Goal: Transaction & Acquisition: Book appointment/travel/reservation

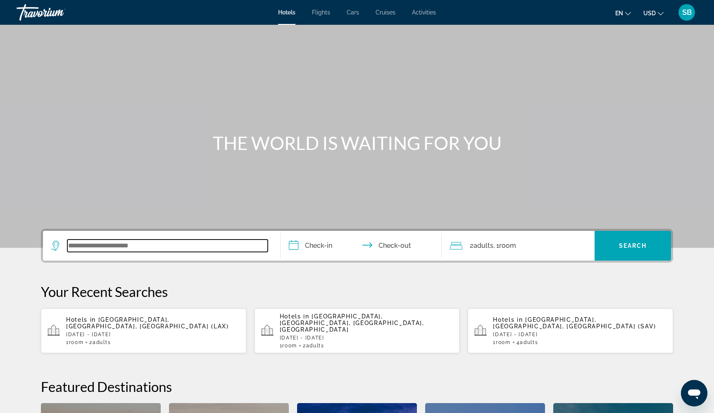
click at [97, 244] on input "Search widget" at bounding box center [167, 246] width 200 height 12
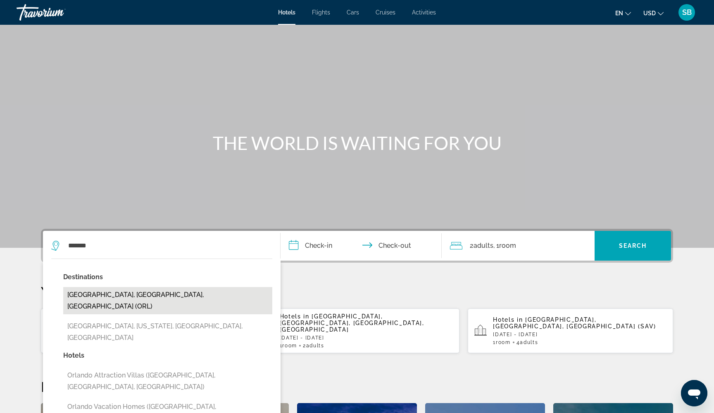
click at [81, 296] on button "[GEOGRAPHIC_DATA], [GEOGRAPHIC_DATA], [GEOGRAPHIC_DATA] (ORL)" at bounding box center [167, 300] width 209 height 27
type input "**********"
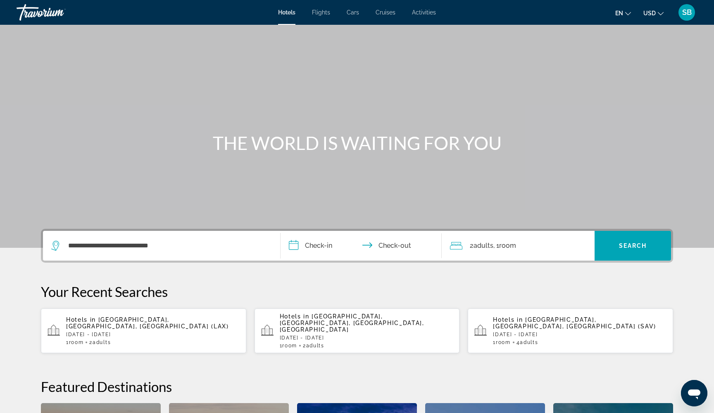
click at [309, 246] on input "**********" at bounding box center [362, 247] width 164 height 32
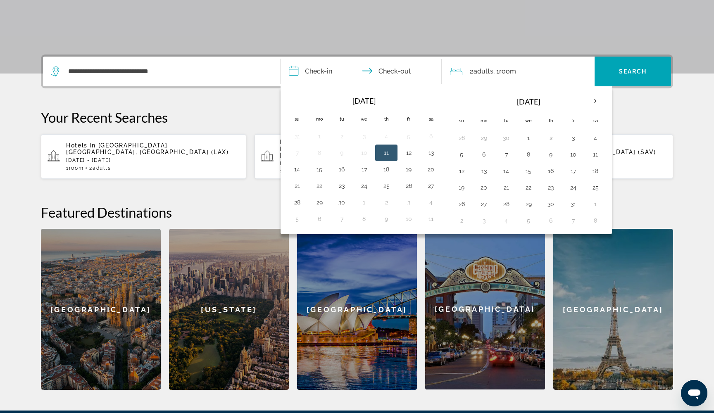
scroll to position [202, 0]
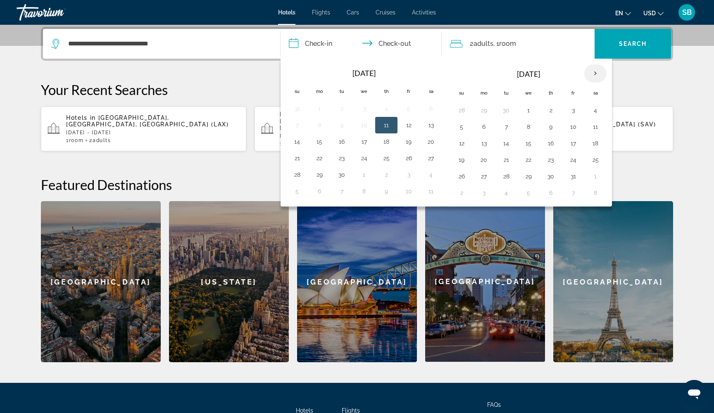
click at [593, 71] on th "Next month" at bounding box center [595, 73] width 22 height 18
click at [486, 177] on button "23" at bounding box center [483, 177] width 13 height 12
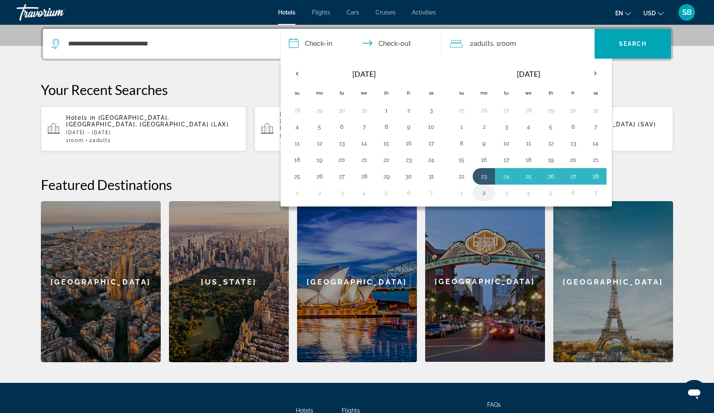
click at [484, 195] on button "2" at bounding box center [483, 193] width 13 height 12
type input "**********"
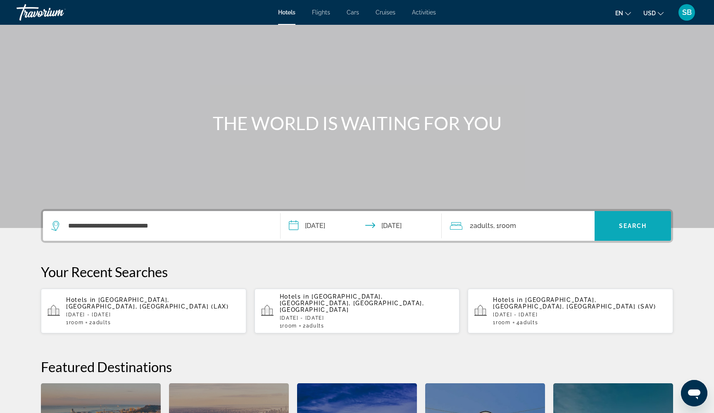
scroll to position [12, 0]
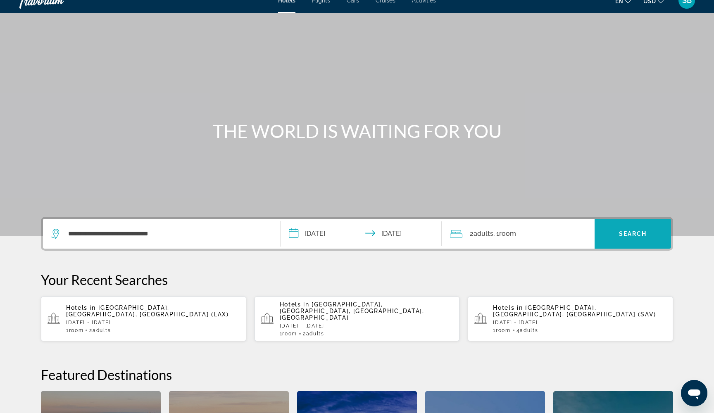
click at [641, 235] on span "Search" at bounding box center [633, 233] width 28 height 7
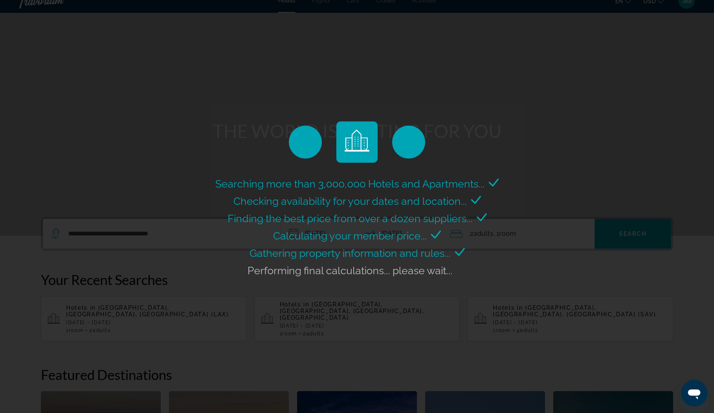
scroll to position [0, 0]
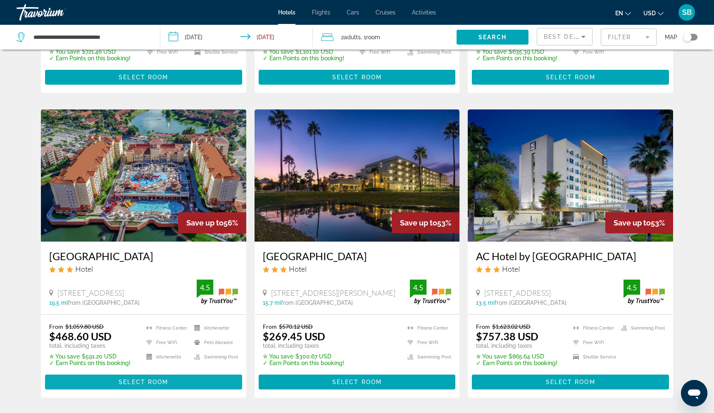
click at [119, 382] on span "Select Room" at bounding box center [144, 382] width 50 height 7
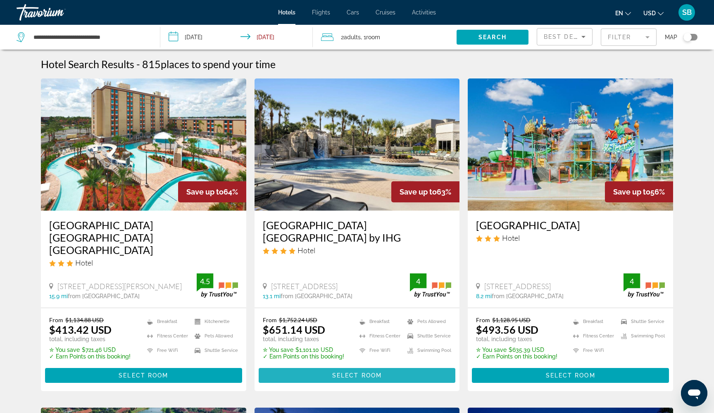
click at [318, 366] on span "Main content" at bounding box center [357, 376] width 197 height 20
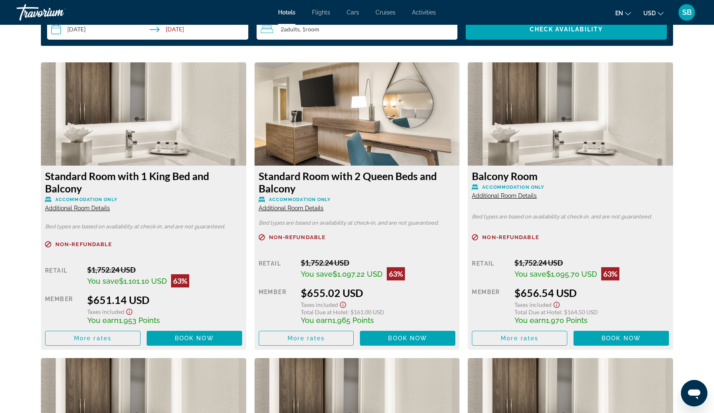
scroll to position [1112, 0]
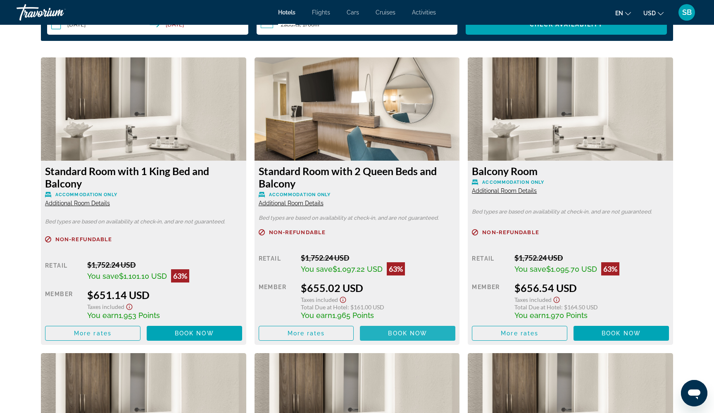
click at [382, 336] on span "Main content" at bounding box center [407, 333] width 95 height 20
